Goal: Task Accomplishment & Management: Use online tool/utility

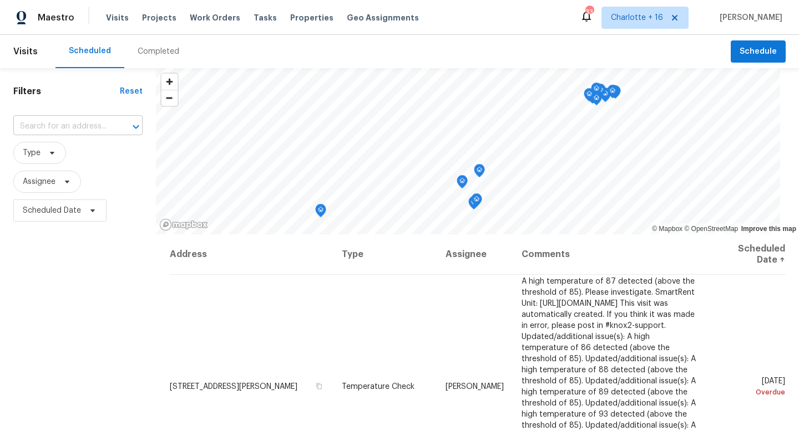
click at [69, 123] on input "text" at bounding box center [62, 126] width 98 height 17
type input "13710 max"
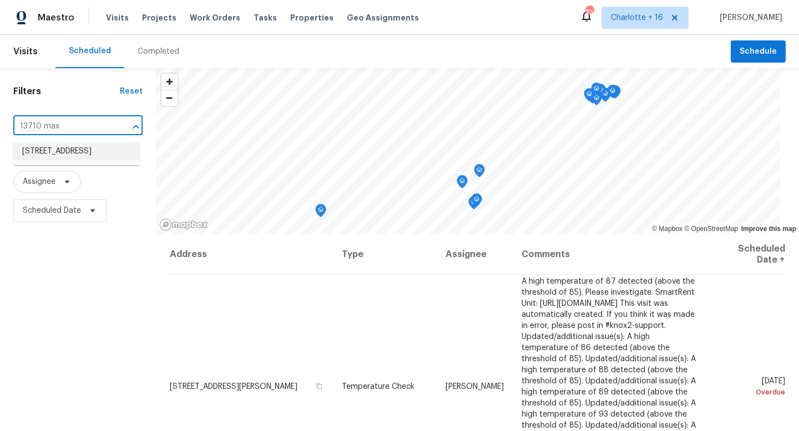
click at [69, 151] on li "13710 Maximos Dr, Houston, TX 77083" at bounding box center [76, 152] width 126 height 18
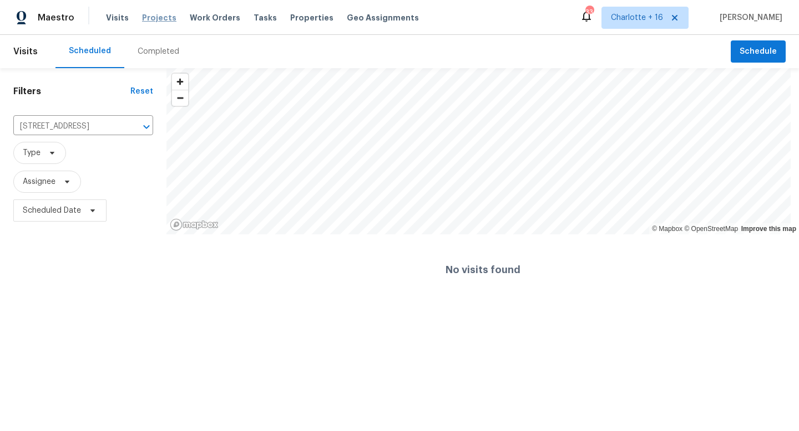
click at [162, 15] on span "Projects" at bounding box center [159, 17] width 34 height 11
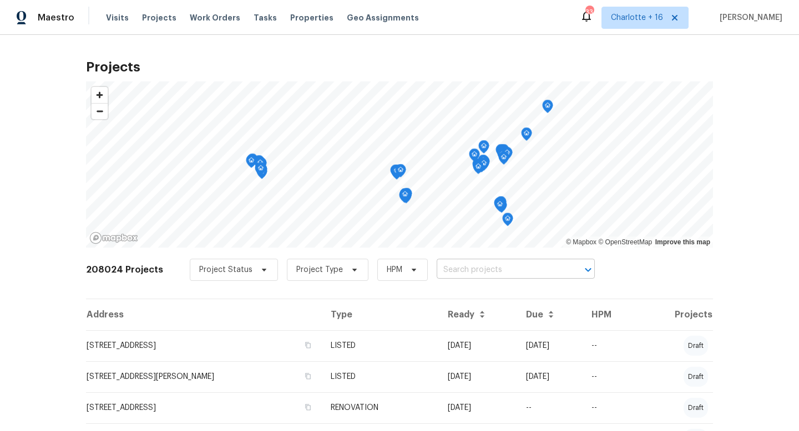
click at [443, 271] on input "text" at bounding box center [499, 270] width 127 height 17
type input "13710 max"
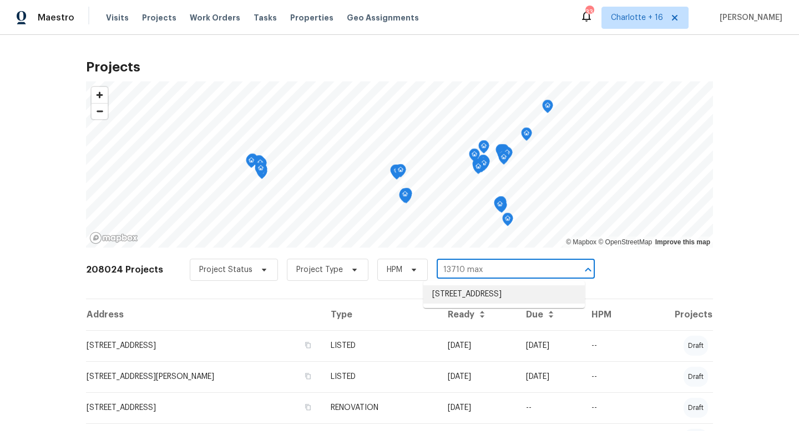
click at [470, 292] on li "13710 Maximos Dr, Houston, TX 77083" at bounding box center [503, 295] width 161 height 18
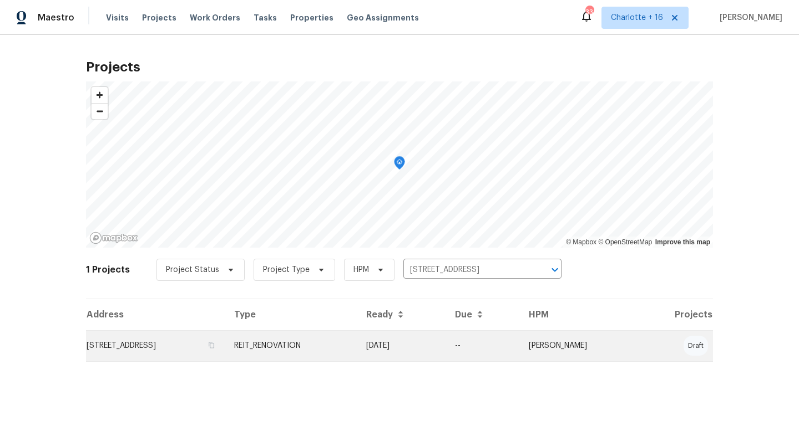
click at [195, 346] on td "13710 Maximos Dr, Houston, TX 77083" at bounding box center [155, 346] width 139 height 31
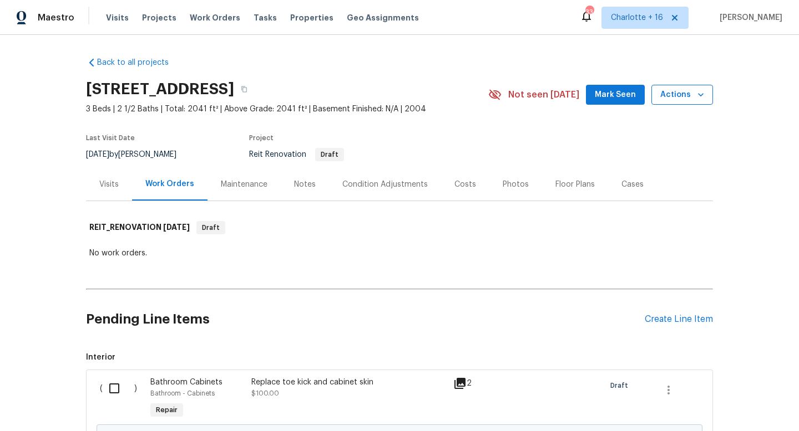
click at [679, 95] on span "Actions" at bounding box center [682, 95] width 44 height 14
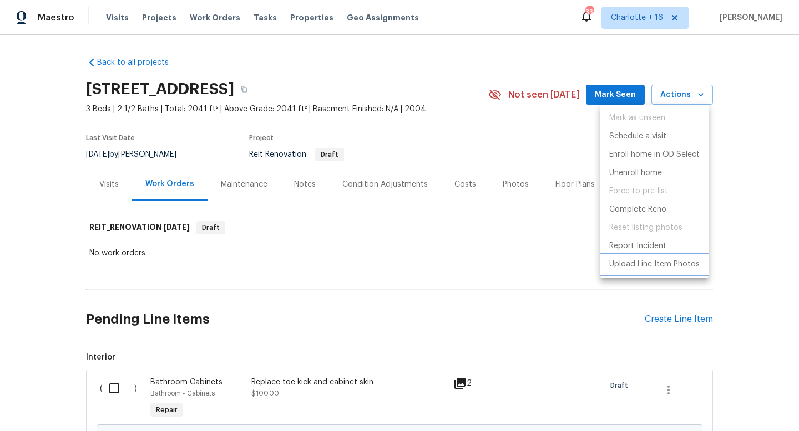
click at [615, 269] on p "Upload Line Item Photos" at bounding box center [654, 265] width 90 height 12
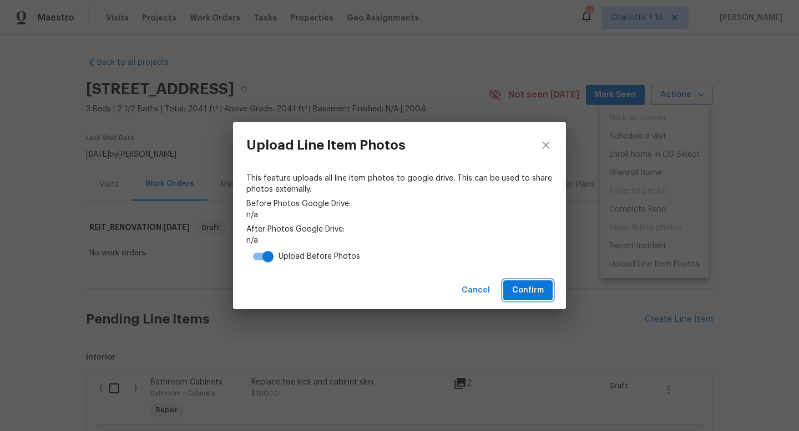
click at [537, 288] on span "Confirm" at bounding box center [528, 291] width 32 height 14
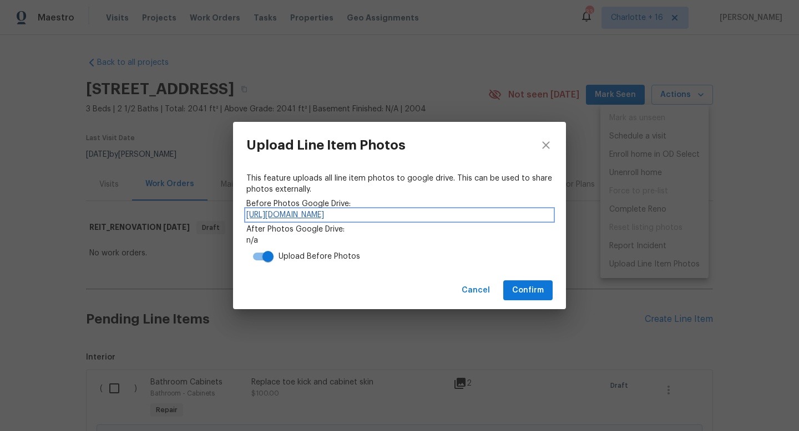
click at [446, 212] on link "https://drive.google.com/drive/folders/1tV82CGFUi5ZmP4Y0dKL0oZ8jIcu9CX-j" at bounding box center [399, 215] width 306 height 11
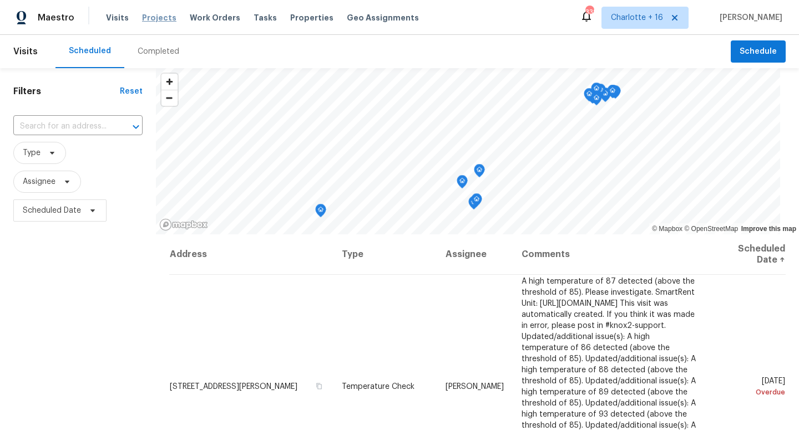
click at [142, 19] on span "Projects" at bounding box center [159, 17] width 34 height 11
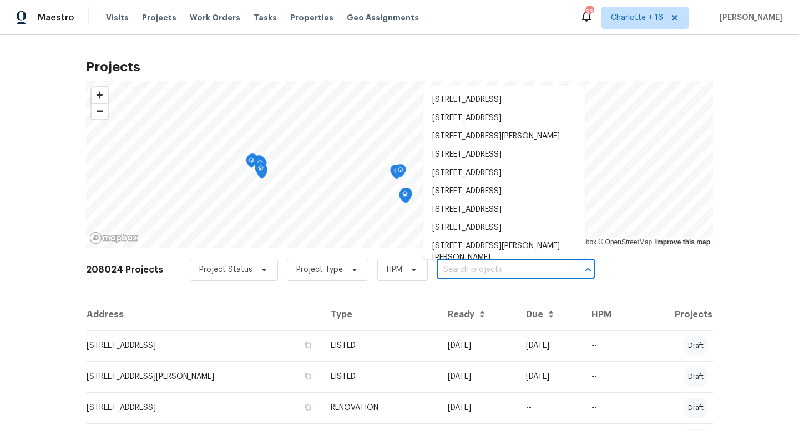
click at [460, 266] on input "text" at bounding box center [499, 270] width 127 height 17
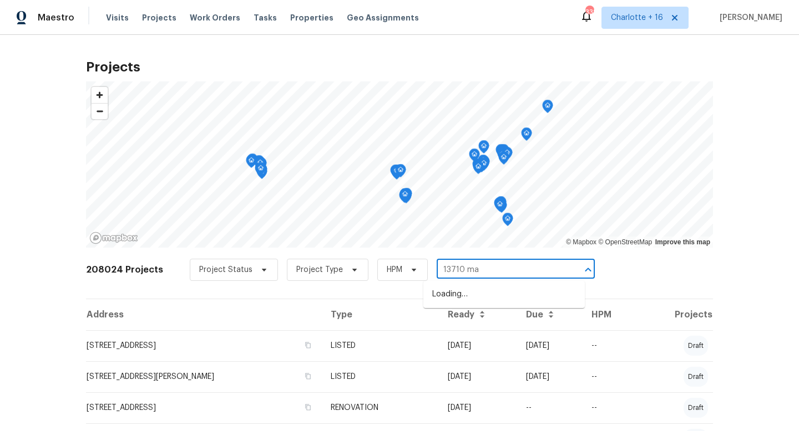
type input "13710 max"
click at [464, 294] on li "13710 Maximos Dr, Houston, TX 77083" at bounding box center [503, 295] width 161 height 18
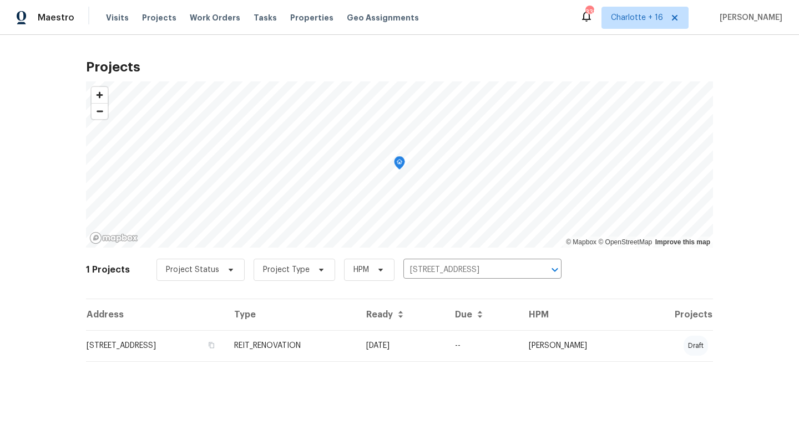
drag, startPoint x: 225, startPoint y: 346, endPoint x: 214, endPoint y: 349, distance: 11.6
click at [225, 346] on td "13710 Maximos Dr, Houston, TX 77083" at bounding box center [155, 346] width 139 height 31
